Goal: Task Accomplishment & Management: Complete application form

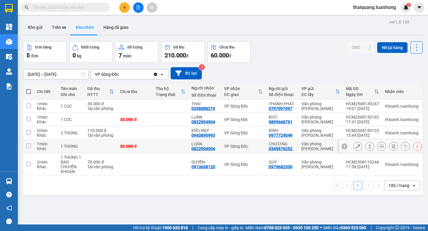
click at [357, 145] on button at bounding box center [358, 146] width 8 height 10
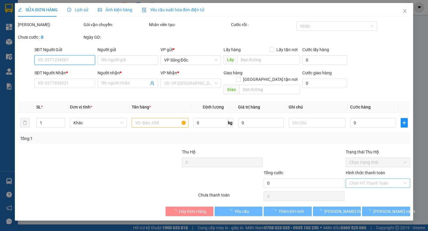
type input "0345676252"
type input "CHƯƠNG"
type input "0822904904"
type input "LUÂN"
type input "30.000"
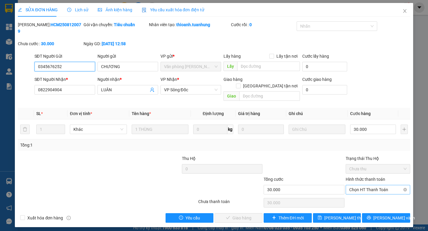
click at [378, 185] on span "Chọn HT Thanh Toán" at bounding box center [377, 189] width 57 height 9
click at [374, 186] on div "Tại văn phòng" at bounding box center [377, 188] width 57 height 7
type input "0"
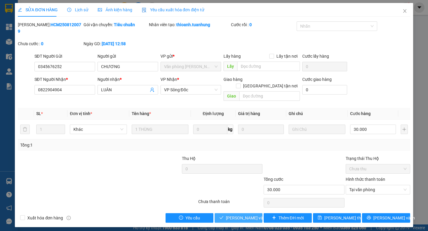
click at [247, 215] on span "[PERSON_NAME] và Giao hàng" at bounding box center [254, 218] width 57 height 7
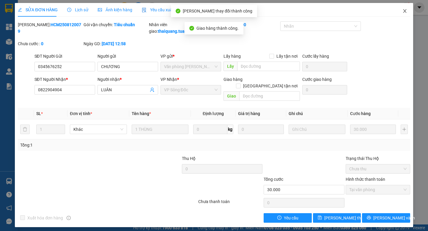
click at [405, 12] on icon "close" at bounding box center [405, 11] width 5 height 5
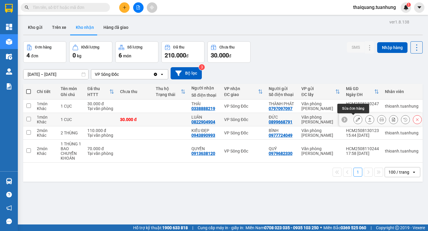
click at [354, 117] on button at bounding box center [358, 119] width 8 height 10
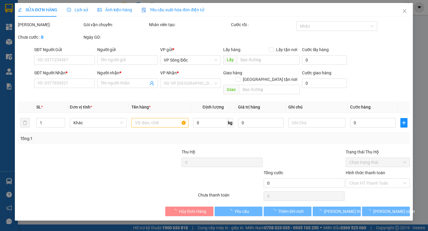
type input "0899668791"
type input "ĐỨC"
type input "0822904904"
type input "LUÂN"
type input "30.000"
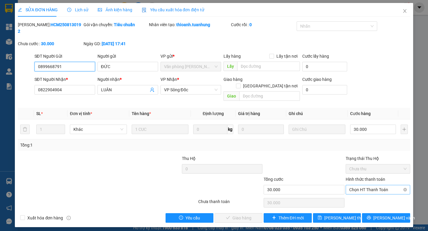
click at [365, 185] on span "Chọn HT Thanh Toán" at bounding box center [377, 189] width 57 height 9
drag, startPoint x: 362, startPoint y: 185, endPoint x: 355, endPoint y: 186, distance: 6.9
click at [362, 186] on div "Tại văn phòng" at bounding box center [377, 188] width 57 height 7
type input "0"
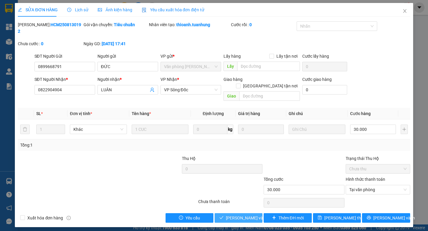
drag, startPoint x: 233, startPoint y: 206, endPoint x: 239, endPoint y: 190, distance: 17.1
click at [234, 215] on span "[PERSON_NAME] và Giao hàng" at bounding box center [254, 218] width 57 height 7
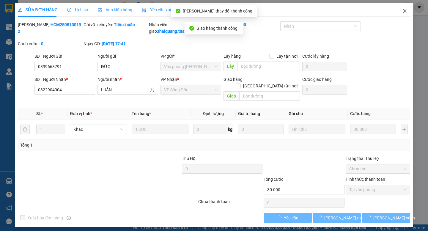
click at [406, 11] on icon "close" at bounding box center [404, 11] width 3 height 4
